Goal: Find specific page/section: Find specific page/section

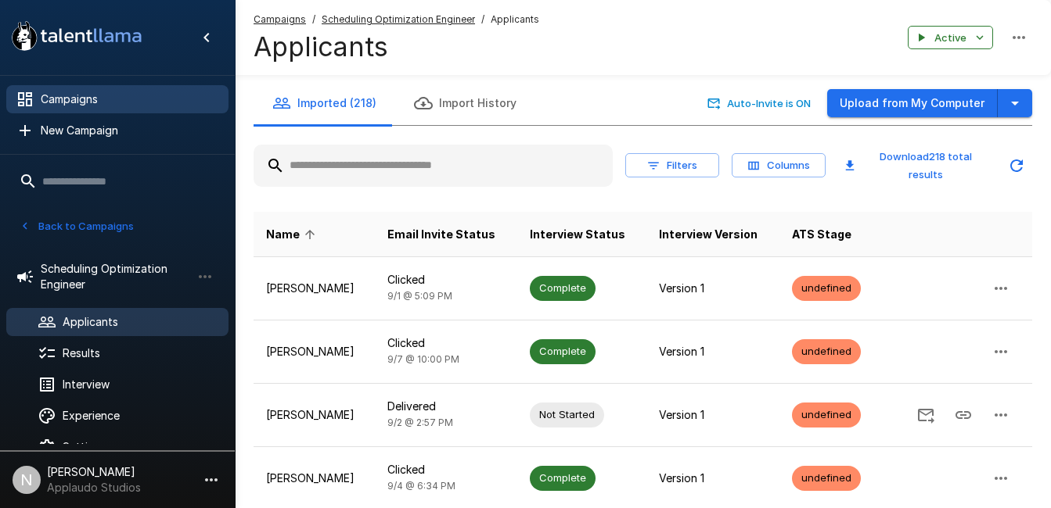
click at [85, 105] on span "Campaigns" at bounding box center [128, 100] width 175 height 16
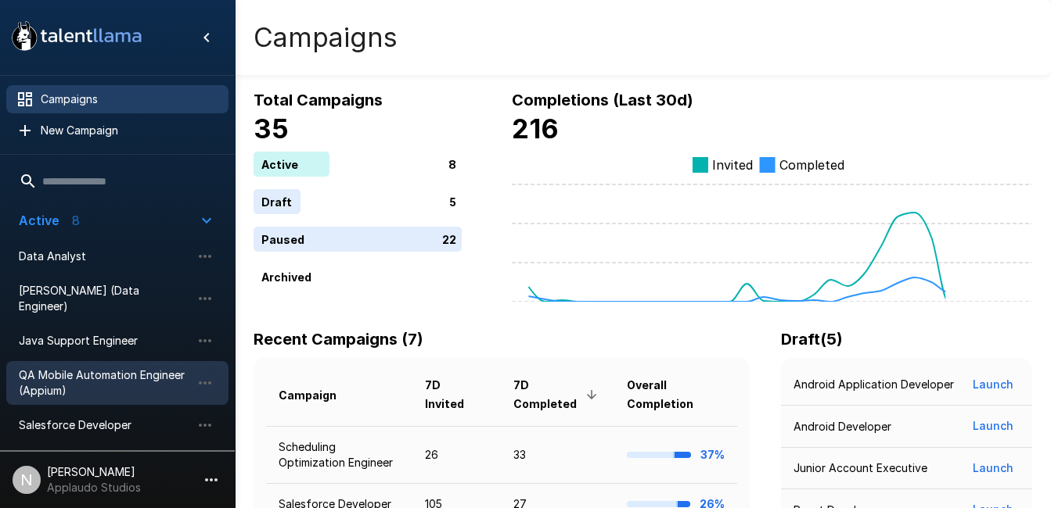
scroll to position [54, 0]
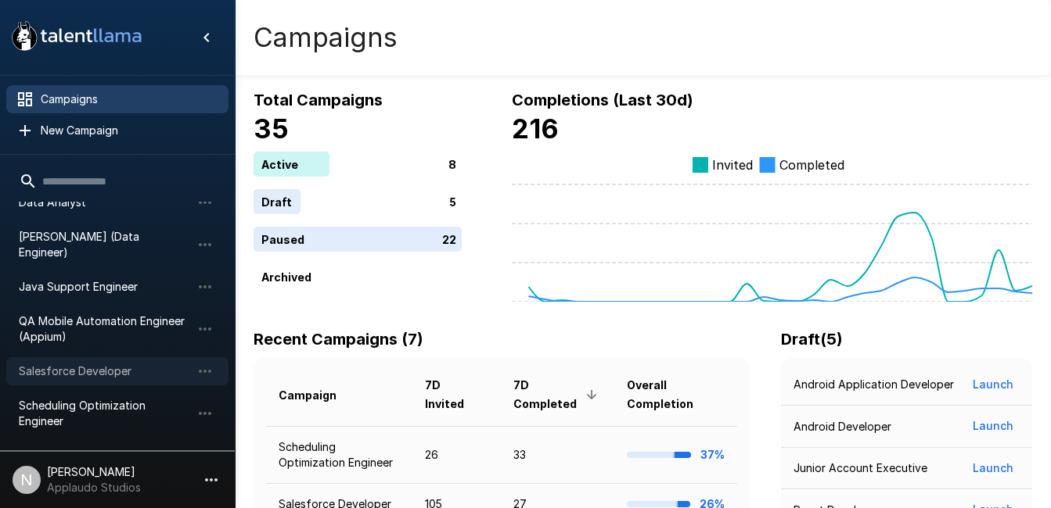
click at [84, 364] on span "Salesforce Developer" at bounding box center [105, 372] width 172 height 16
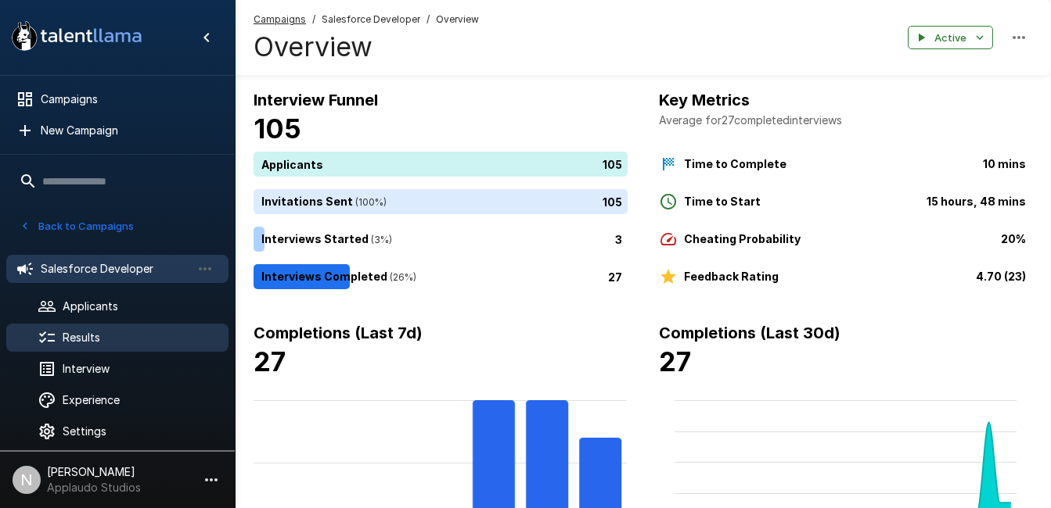
click at [92, 337] on span "Results" at bounding box center [139, 338] width 153 height 16
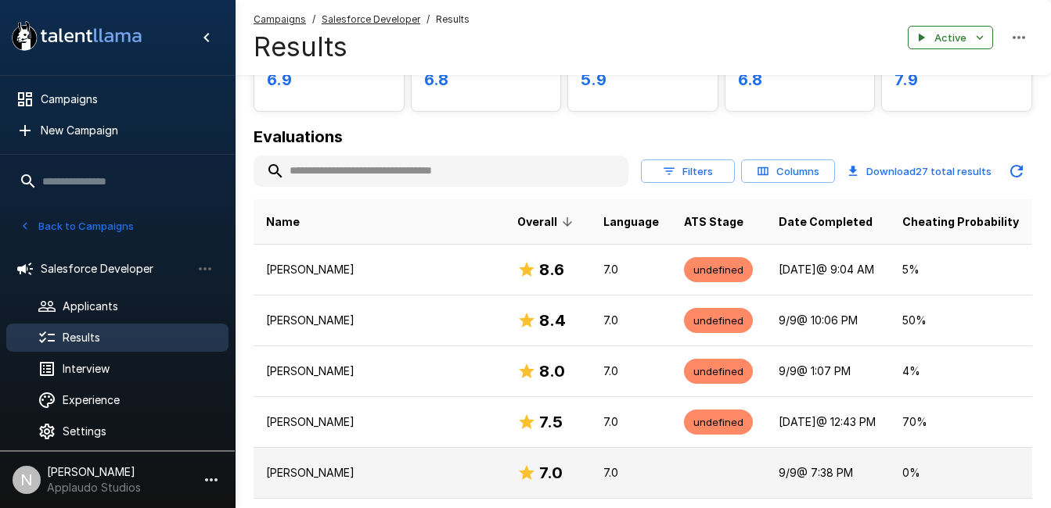
scroll to position [115, 0]
